Goal: Transaction & Acquisition: Purchase product/service

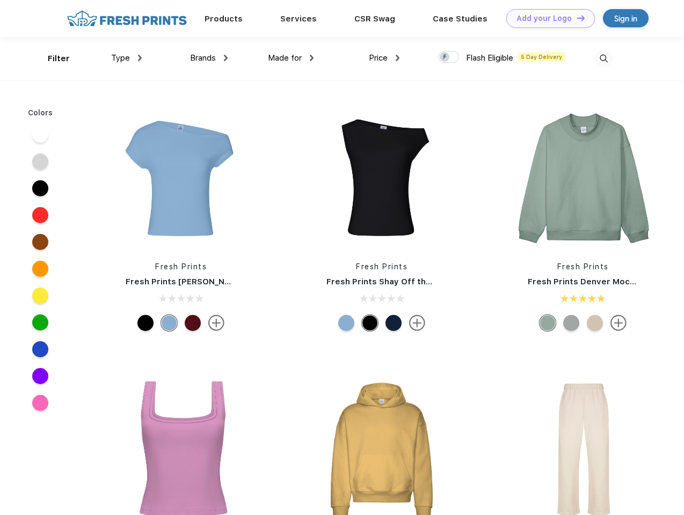
scroll to position [1, 0]
click at [547, 18] on link "Add your Logo Design Tool" at bounding box center [550, 18] width 89 height 19
click at [0, 0] on div "Design Tool" at bounding box center [0, 0] width 0 height 0
click at [576, 18] on link "Add your Logo Design Tool" at bounding box center [550, 18] width 89 height 19
click at [52, 59] on div "Filter" at bounding box center [59, 59] width 22 height 12
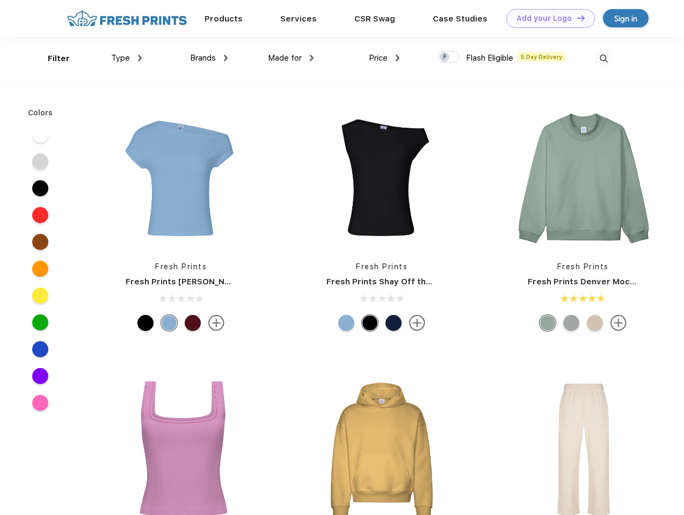
click at [127, 58] on span "Type" at bounding box center [120, 58] width 19 height 10
click at [209, 58] on span "Brands" at bounding box center [203, 58] width 26 height 10
click at [291, 58] on span "Made for" at bounding box center [285, 58] width 34 height 10
click at [384, 58] on span "Price" at bounding box center [378, 58] width 19 height 10
click at [449, 57] on div at bounding box center [448, 57] width 21 height 12
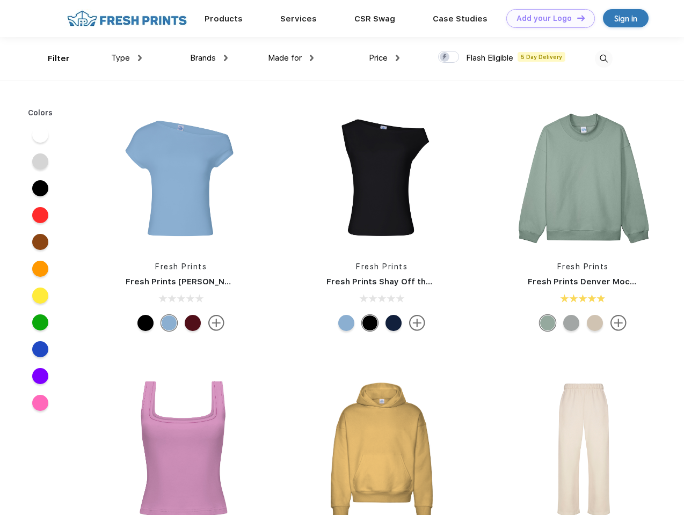
click at [445, 57] on input "checkbox" at bounding box center [441, 53] width 7 height 7
checkbox input "true"
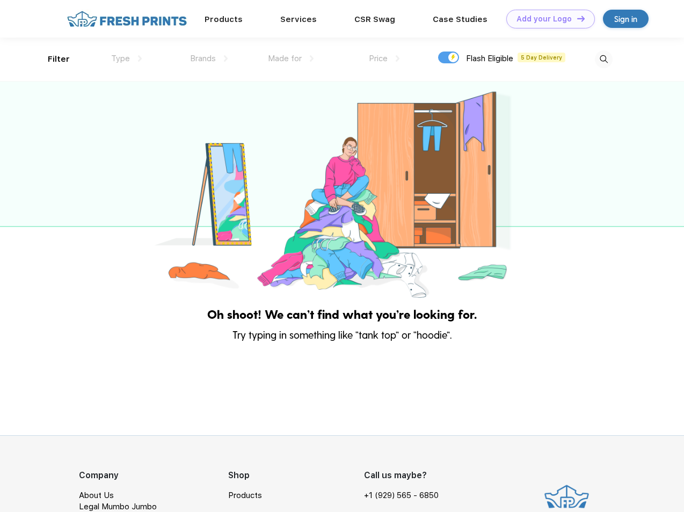
click at [604, 59] on img at bounding box center [604, 59] width 18 height 18
